Goal: Information Seeking & Learning: Find specific page/section

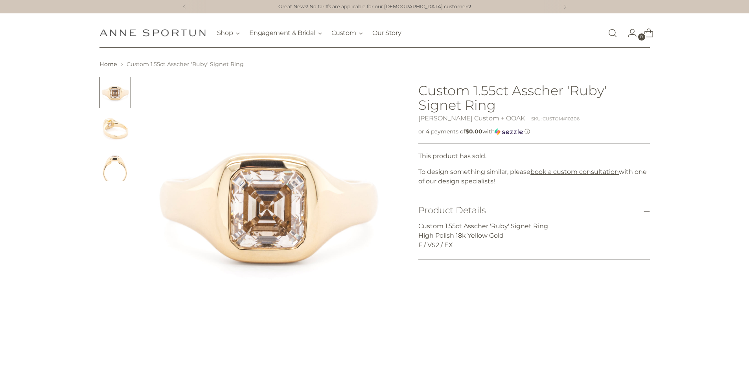
click at [112, 129] on img "Change image to image 2" at bounding box center [114, 128] width 31 height 31
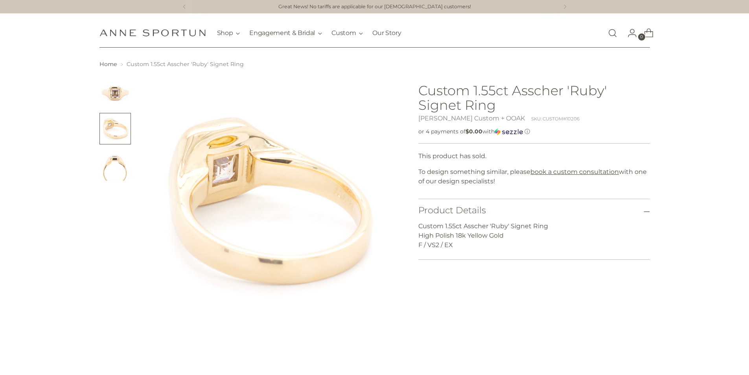
click at [112, 169] on img "Change image to image 3" at bounding box center [114, 164] width 31 height 31
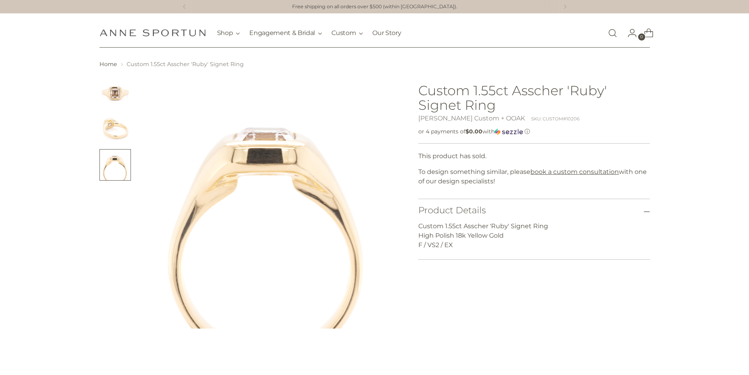
click at [117, 89] on img "Change image to image 1" at bounding box center [114, 92] width 31 height 31
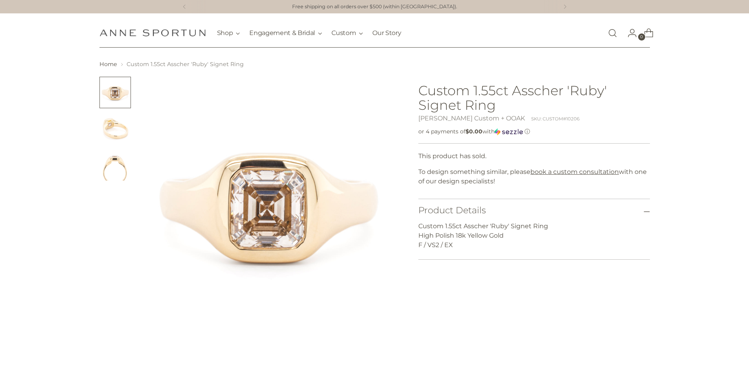
click at [644, 209] on icon at bounding box center [646, 211] width 6 height 6
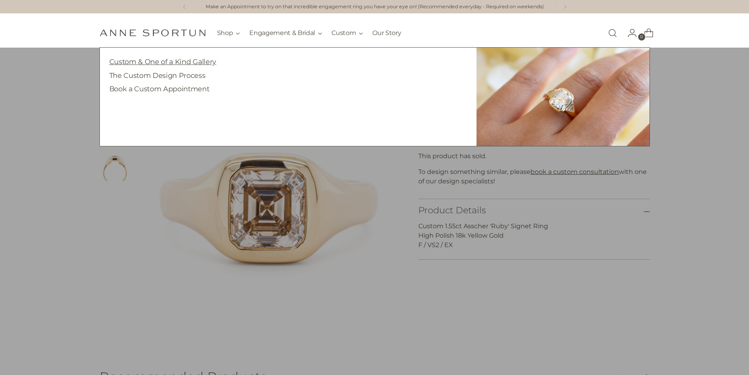
click at [202, 61] on link "Custom & One of a Kind Gallery" at bounding box center [162, 61] width 107 height 8
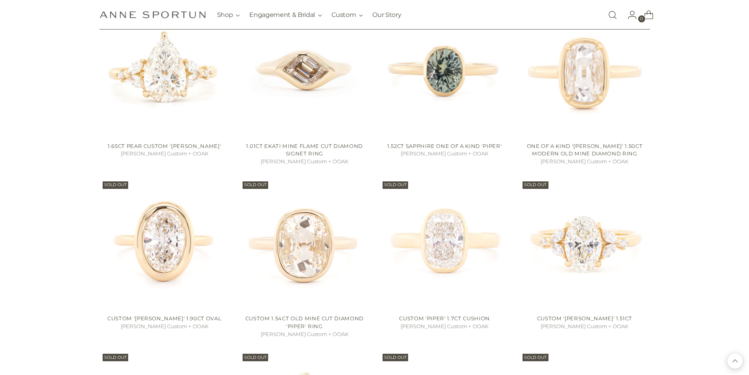
scroll to position [511, 0]
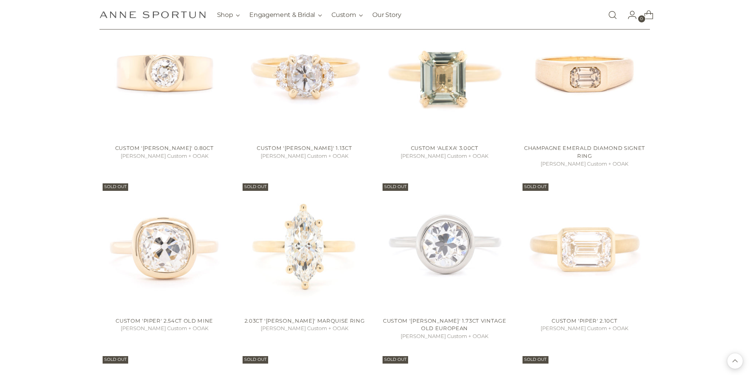
scroll to position [1101, 0]
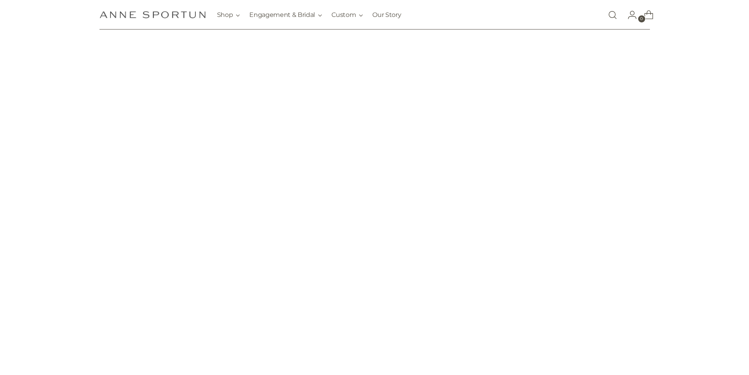
scroll to position [1101, 0]
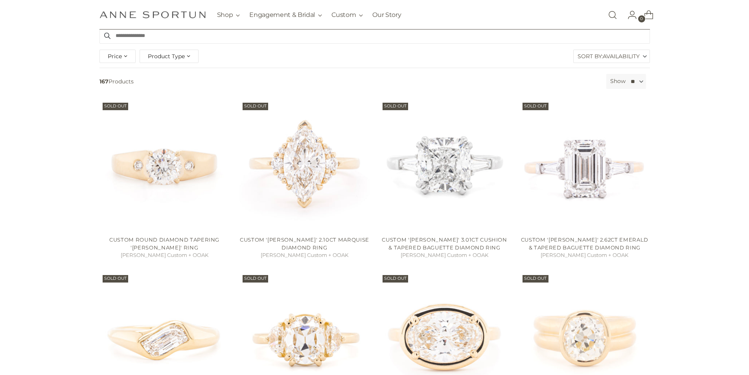
scroll to position [39, 0]
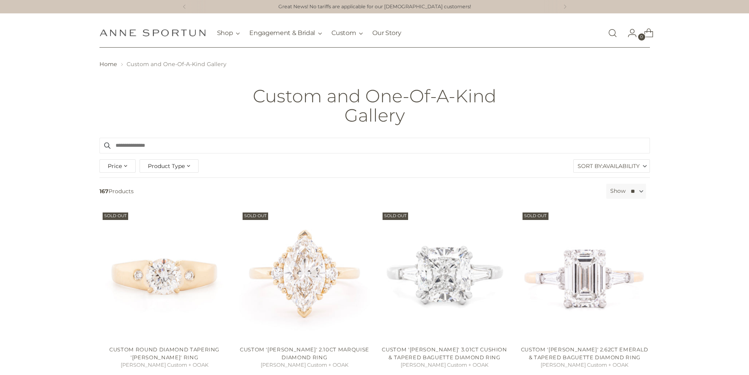
click at [261, 147] on input "Search products" at bounding box center [374, 146] width 550 height 16
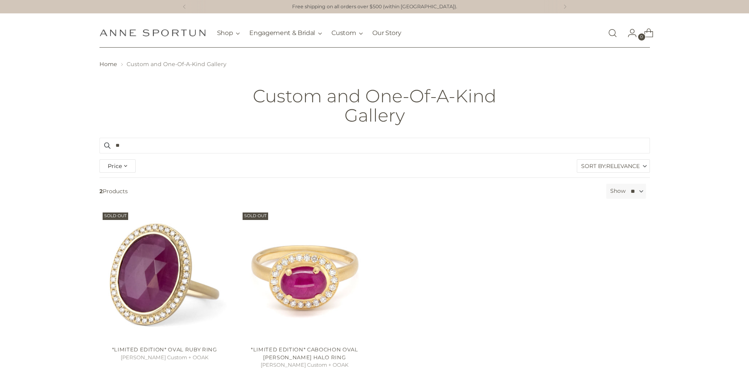
type input "*"
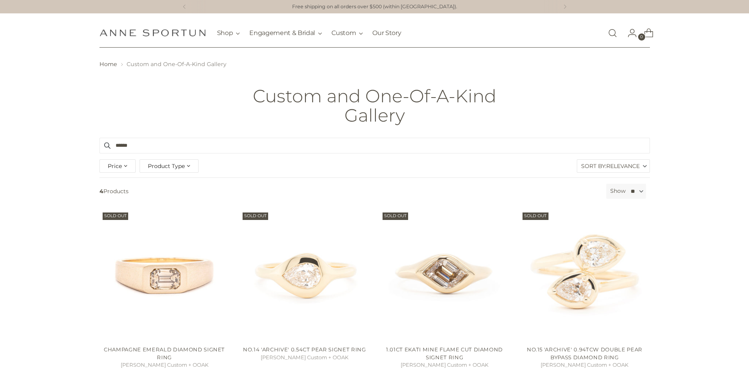
type input "******"
